Goal: Information Seeking & Learning: Find contact information

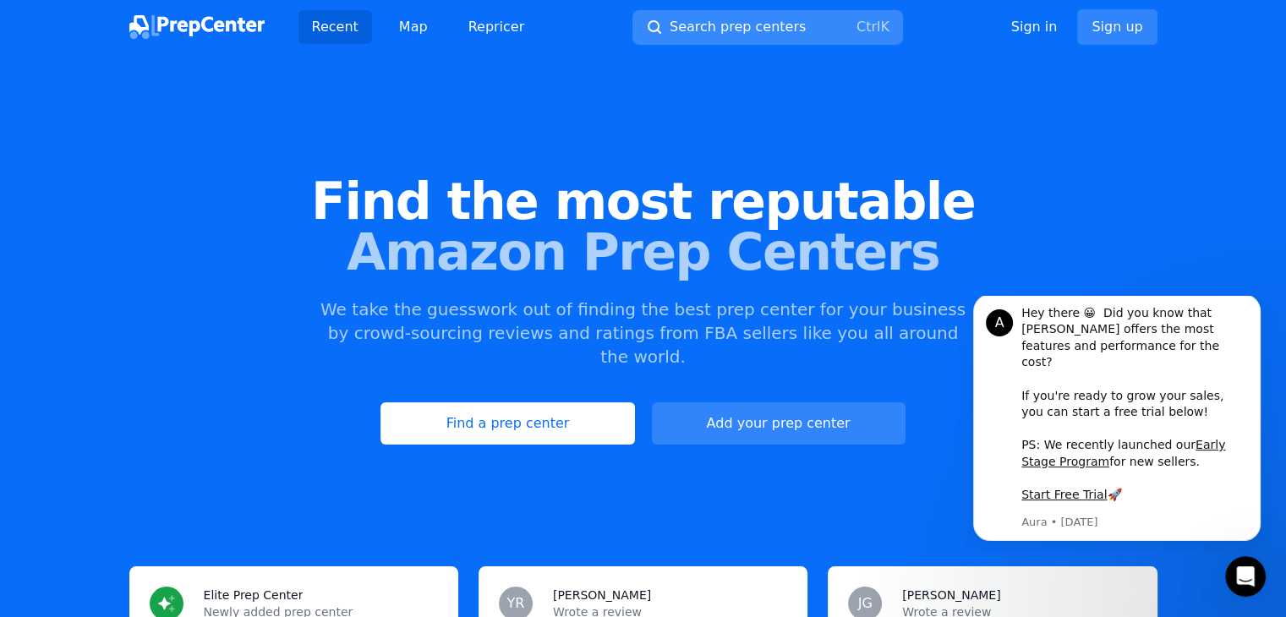
click at [733, 25] on span "Search prep centers" at bounding box center [738, 27] width 136 height 20
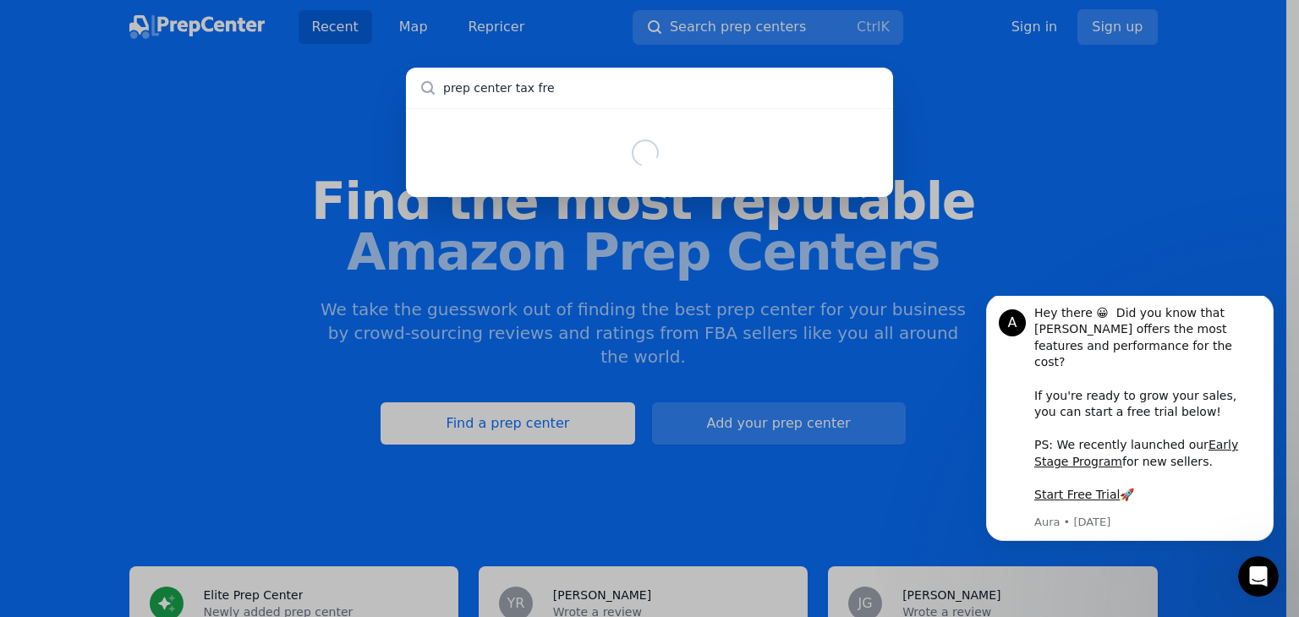
type input "prep center tax free"
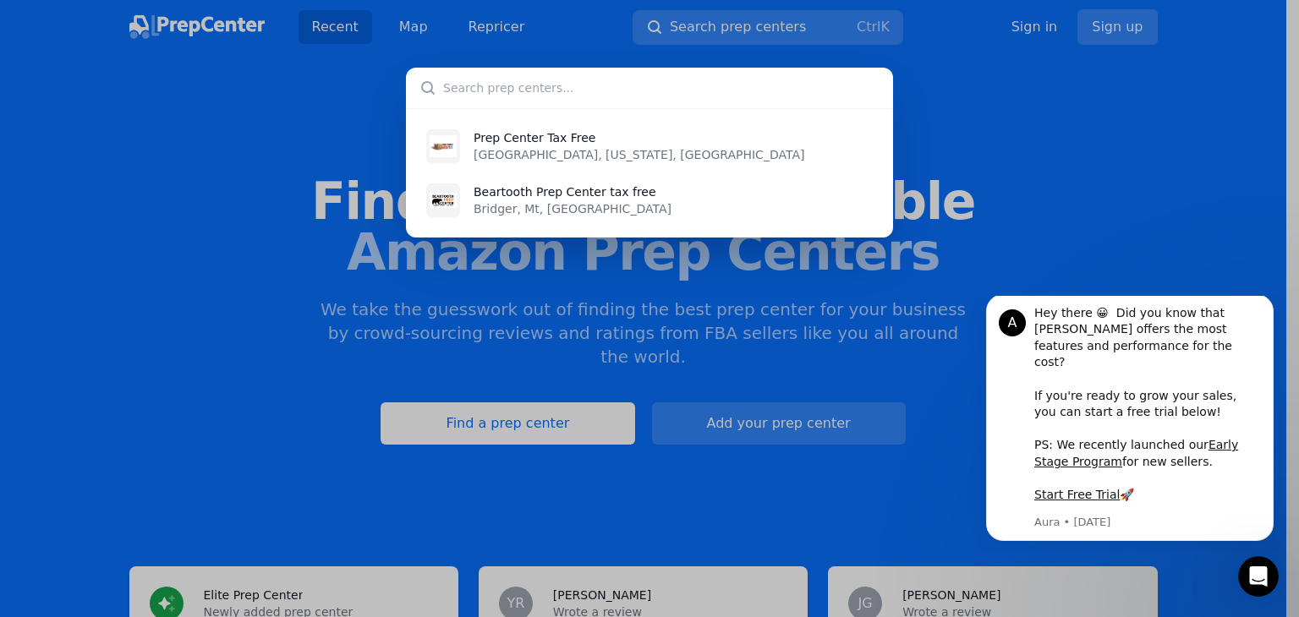
click at [337, 114] on div "Prep Center Tax Free [GEOGRAPHIC_DATA], [US_STATE], [GEOGRAPHIC_DATA] [GEOGRAPH…" at bounding box center [649, 308] width 1299 height 617
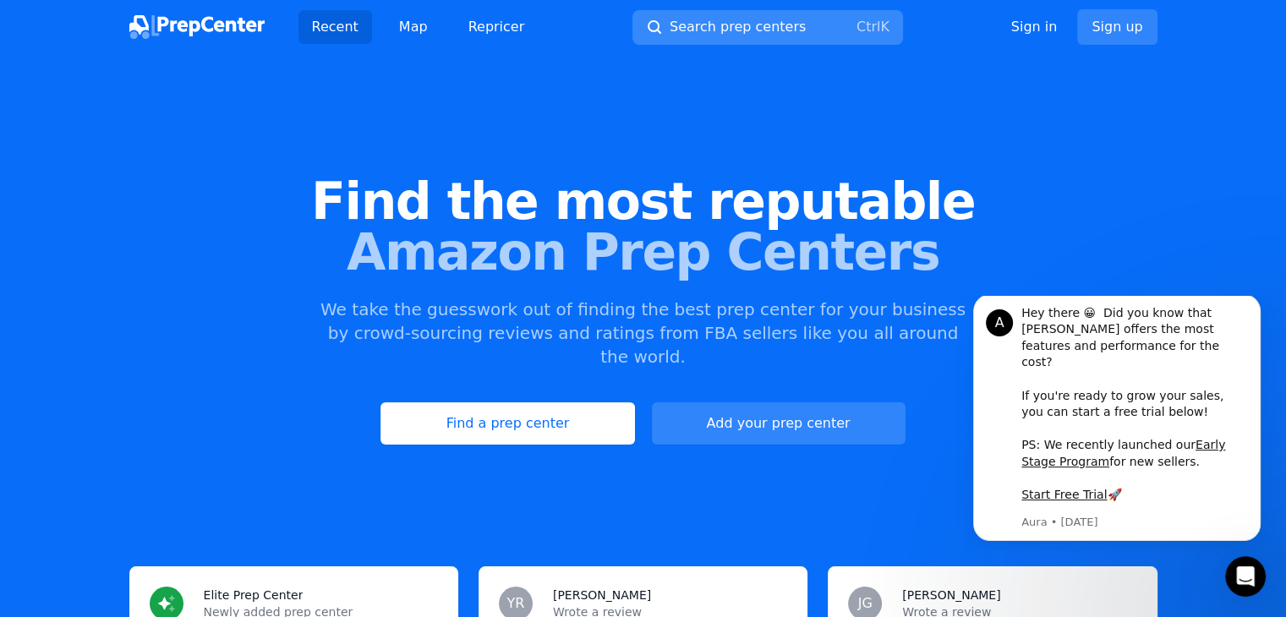
click at [746, 30] on span "Search prep centers" at bounding box center [738, 27] width 136 height 20
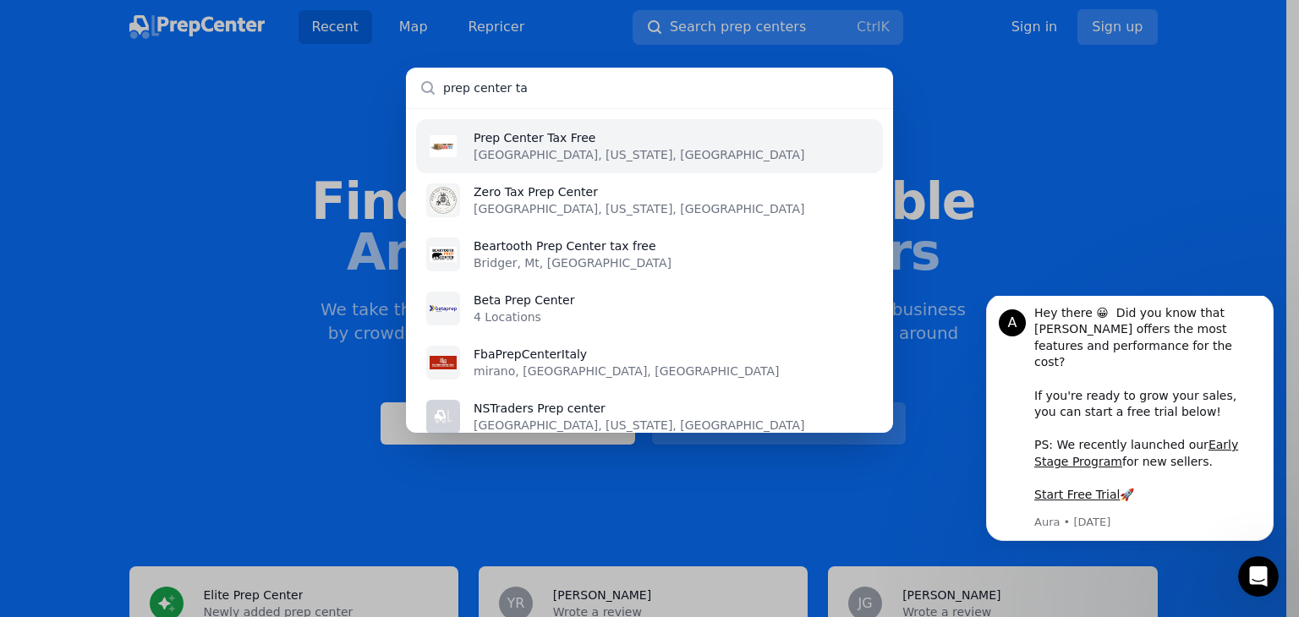
type input "prep center tax"
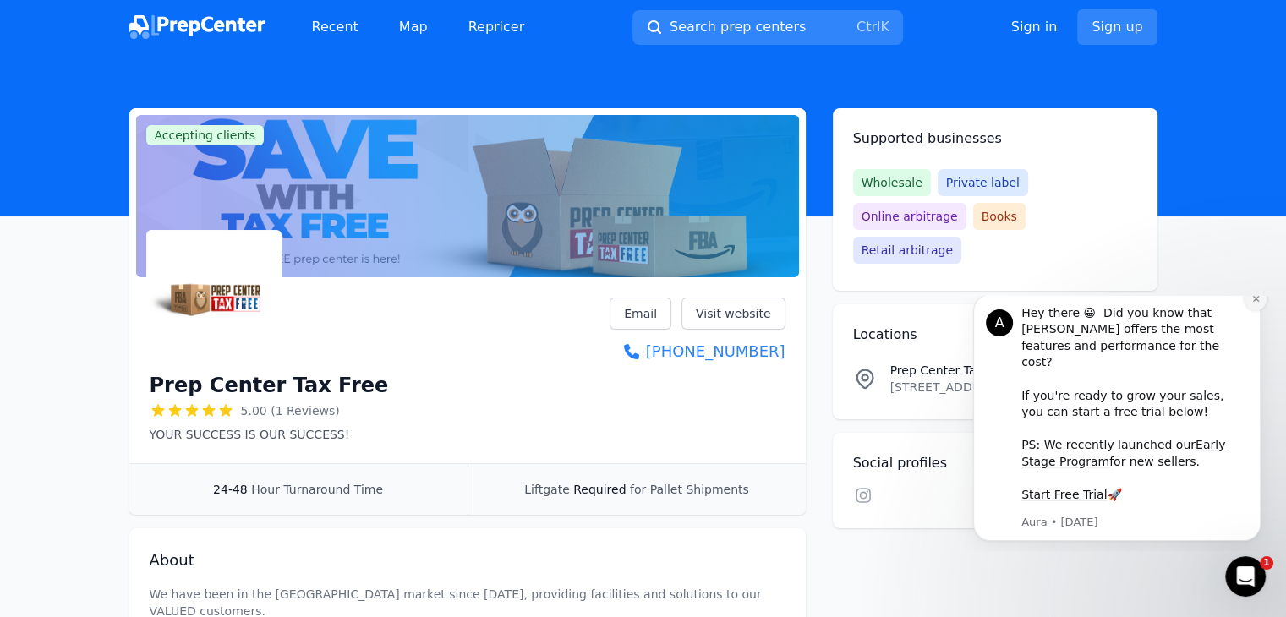
drag, startPoint x: 1261, startPoint y: 314, endPoint x: 1824, endPoint y: 641, distance: 651.5
click at [1261, 310] on button "Dismiss notification" at bounding box center [1256, 299] width 22 height 22
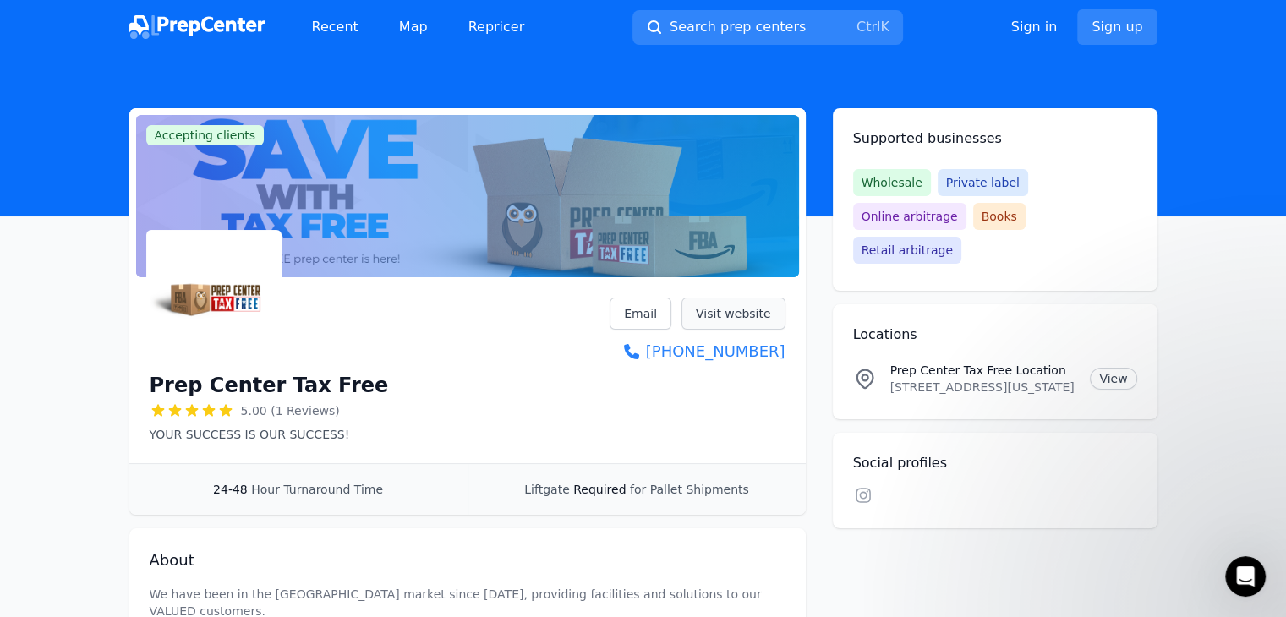
click at [738, 311] on link "Visit website" at bounding box center [734, 314] width 104 height 32
click at [639, 316] on link "Email" at bounding box center [641, 314] width 62 height 32
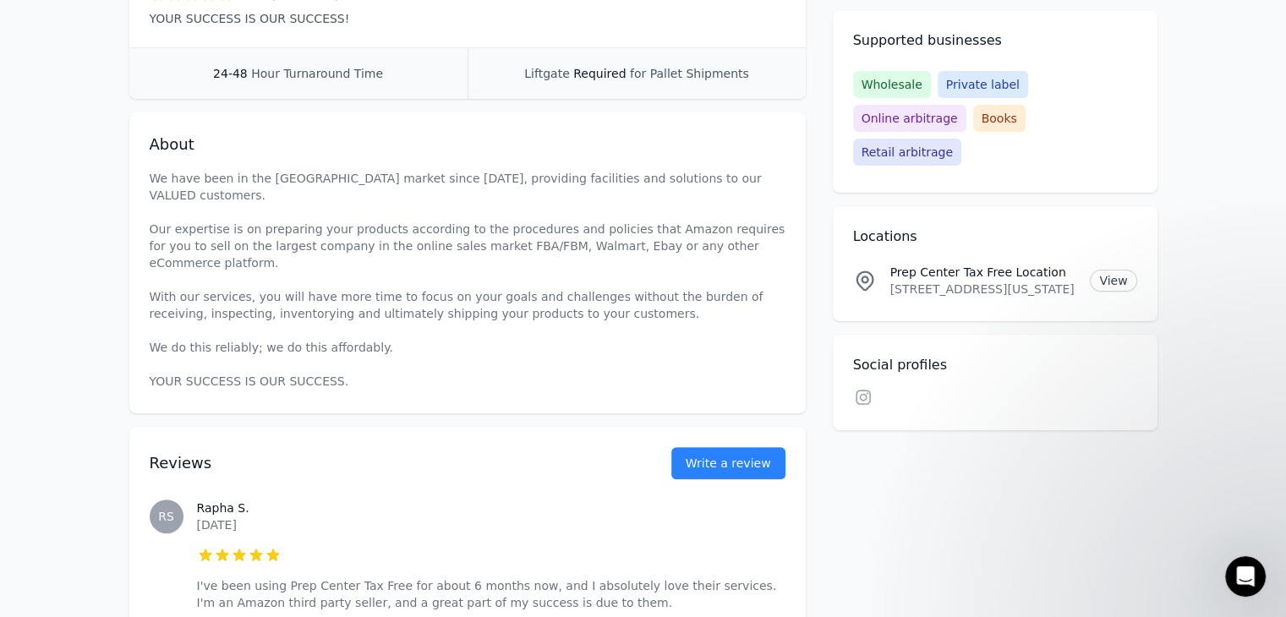
scroll to position [592, 0]
